Goal: Register for event/course

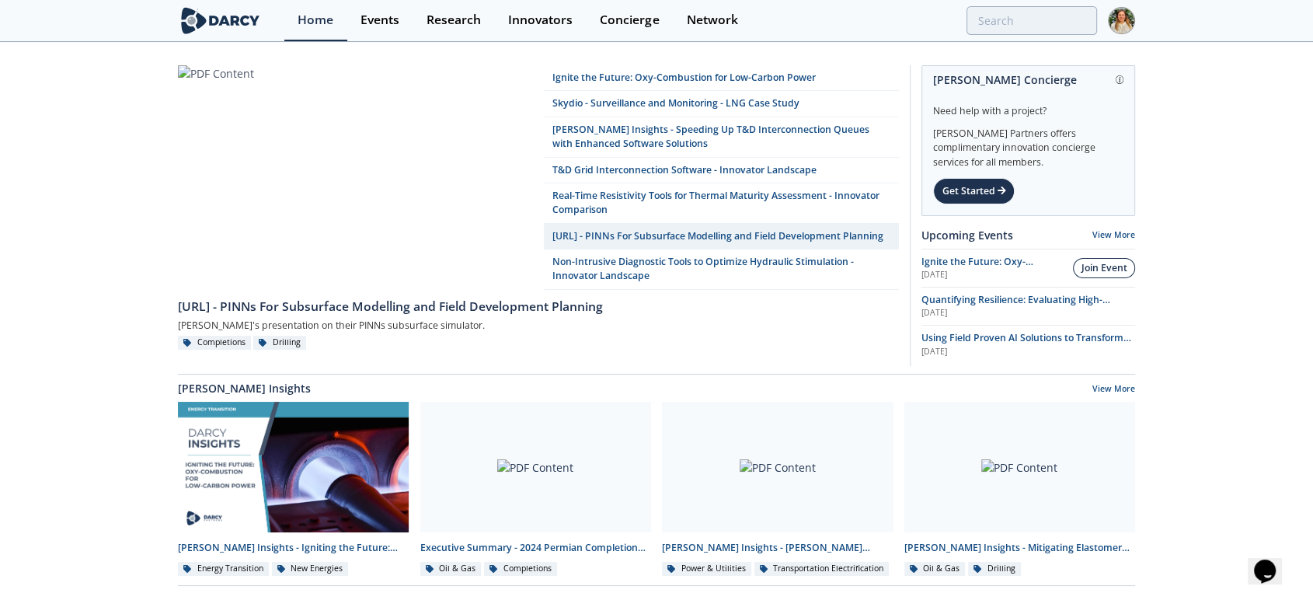
click at [1109, 266] on div "Join Event" at bounding box center [1105, 268] width 46 height 14
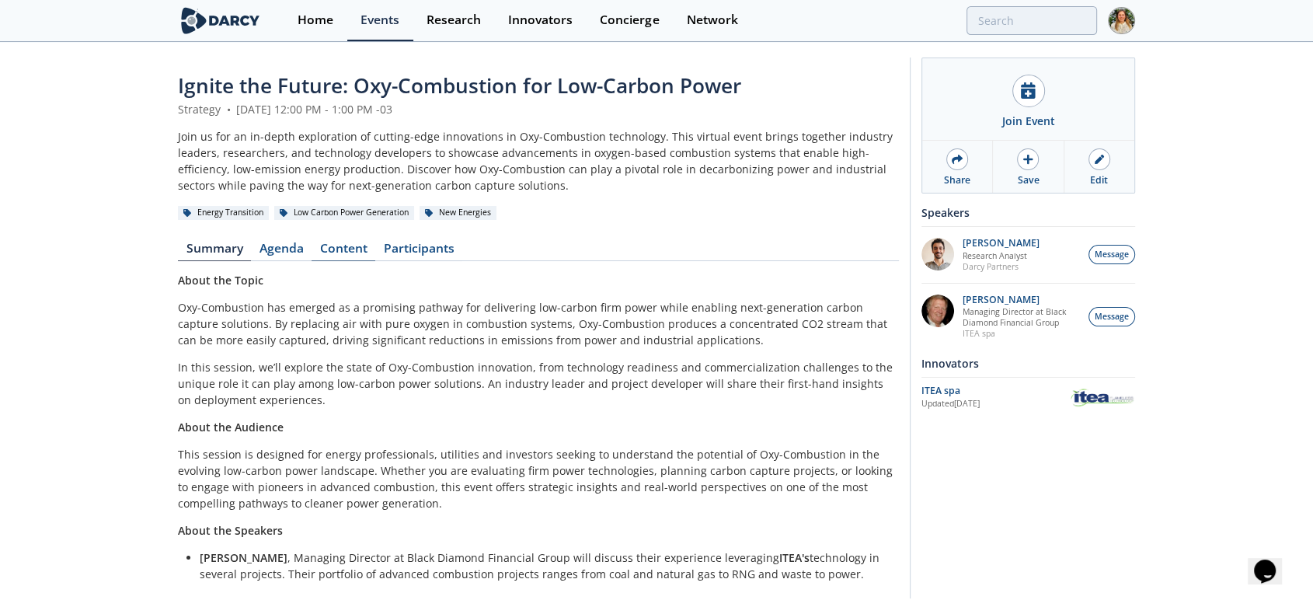
click at [344, 243] on link "Content" at bounding box center [344, 251] width 64 height 19
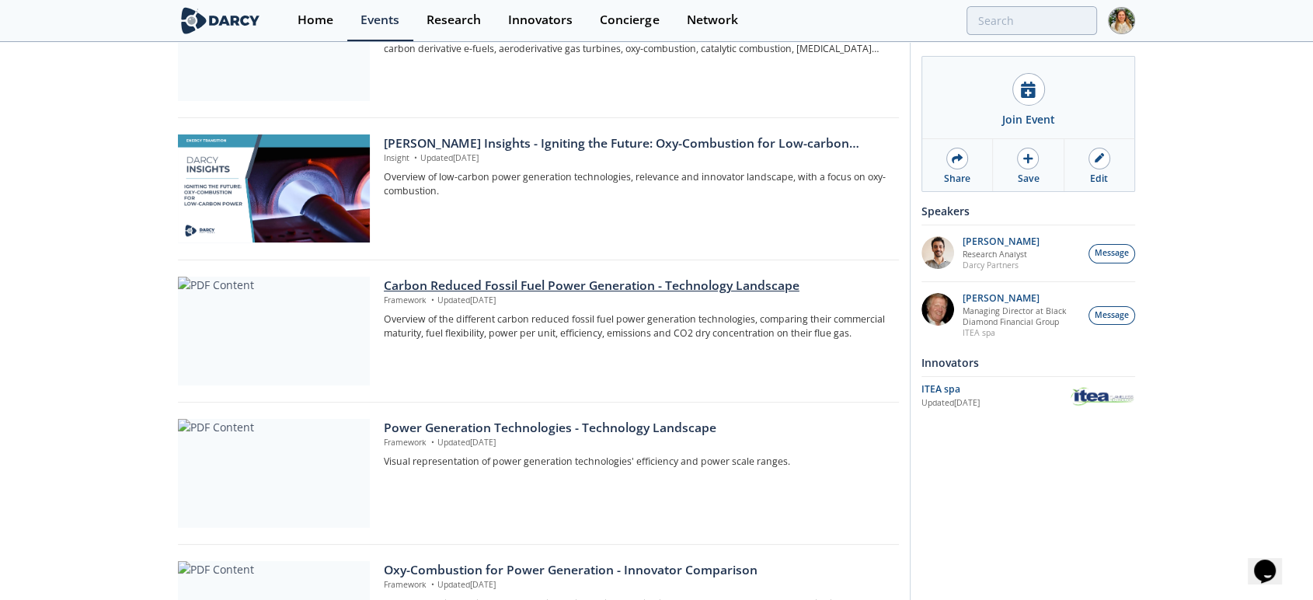
scroll to position [431, 0]
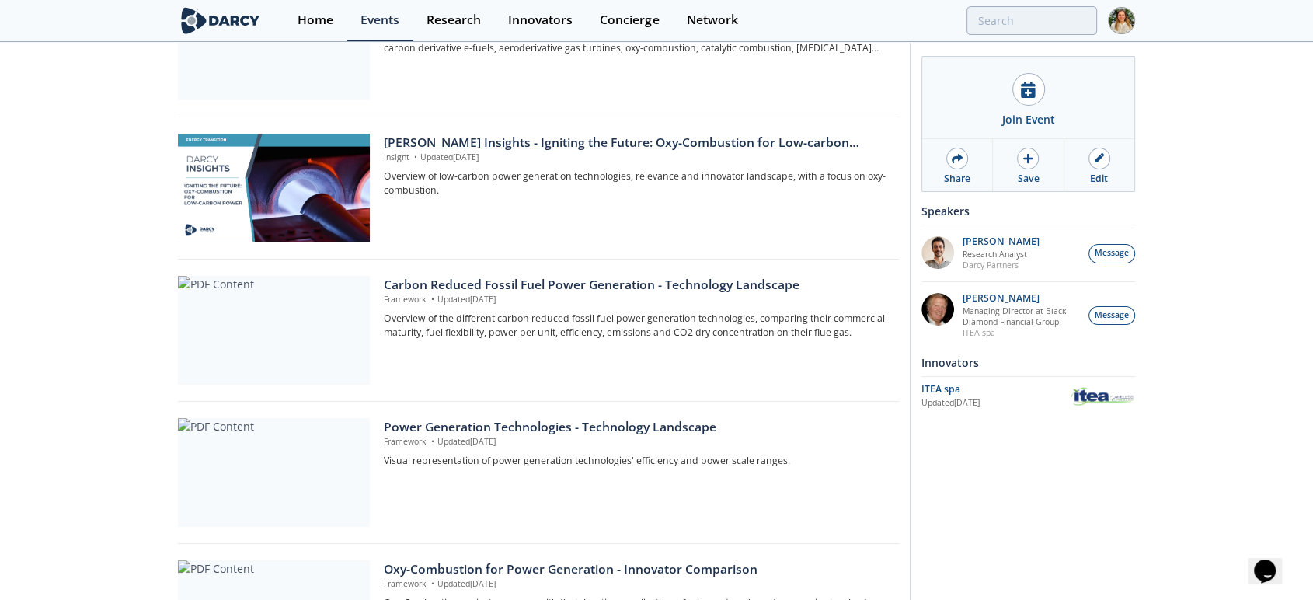
click at [479, 134] on div "[PERSON_NAME] Insights - Igniting the Future: Oxy-Combustion for Low-carbon pow…" at bounding box center [636, 143] width 504 height 19
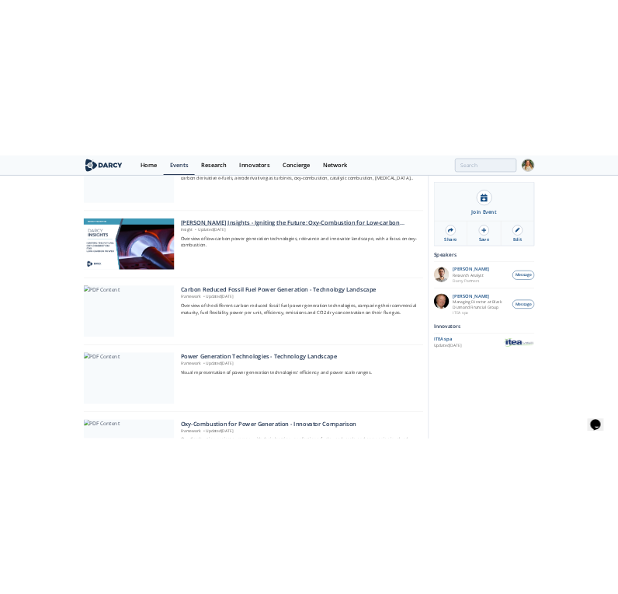
scroll to position [0, 0]
